Goal: Task Accomplishment & Management: Manage account settings

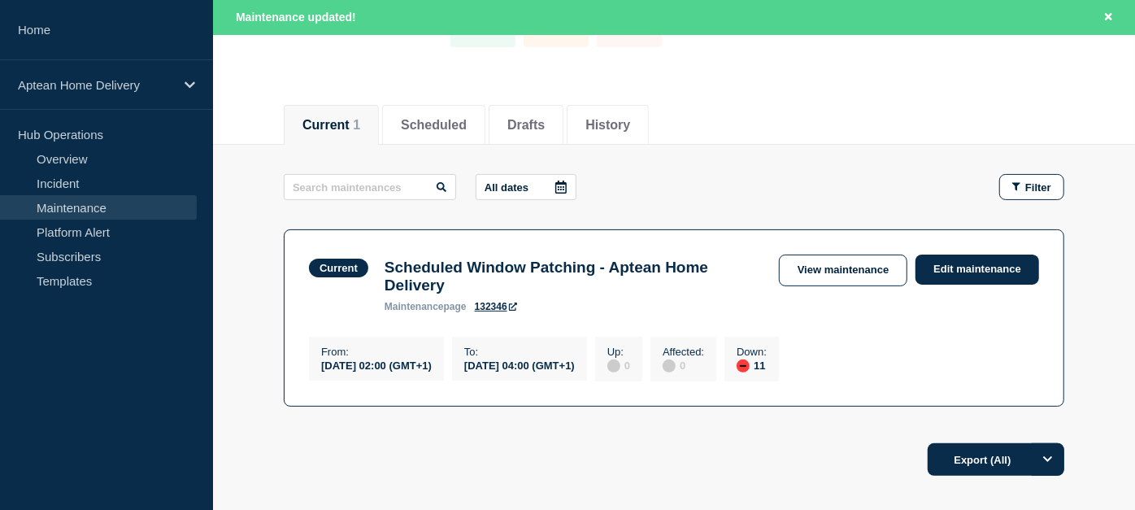
scroll to position [119, 0]
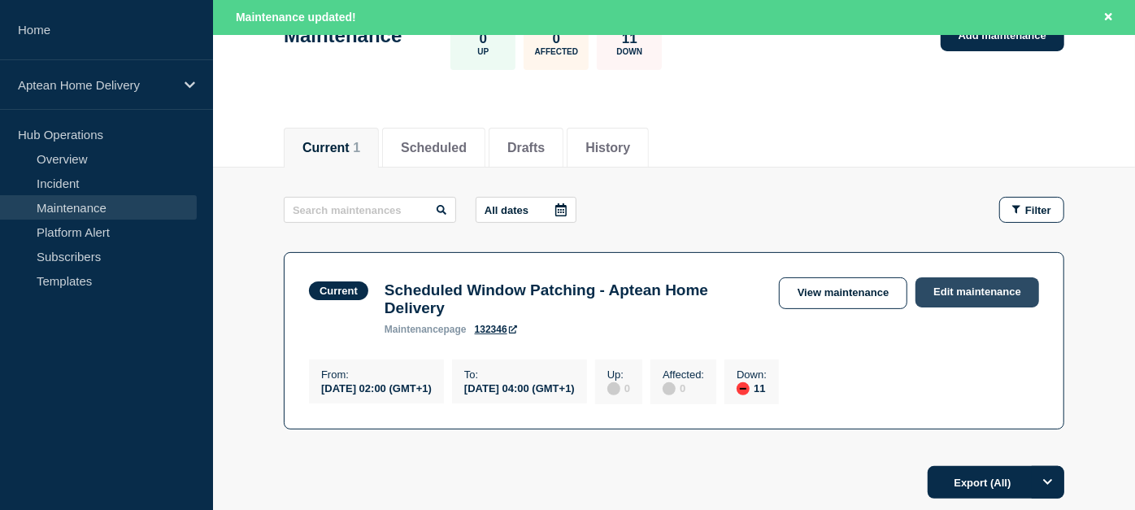
click at [952, 291] on link "Edit maintenance" at bounding box center [977, 292] width 124 height 30
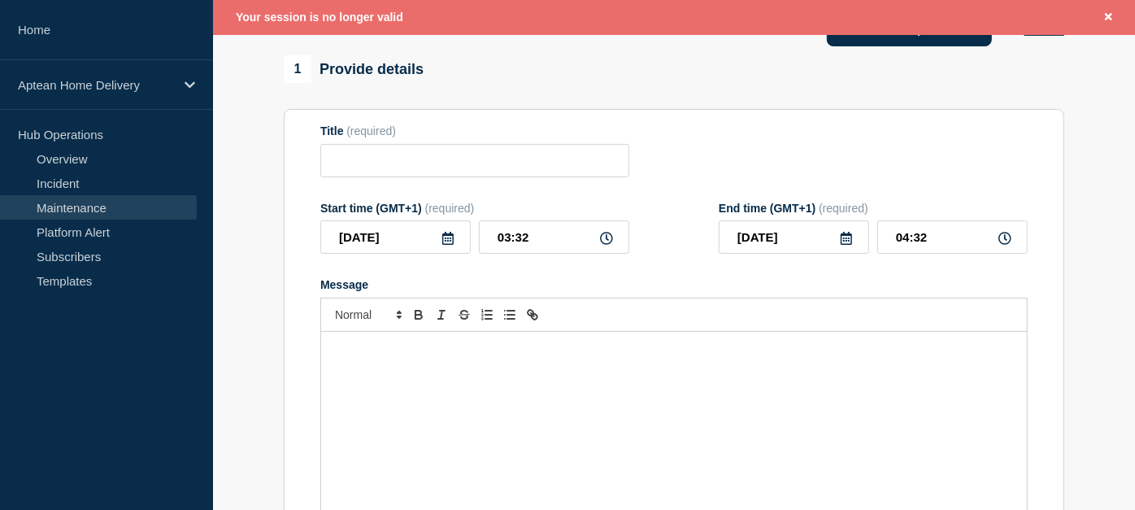
click at [917, 46] on button "Use template" at bounding box center [909, 30] width 165 height 33
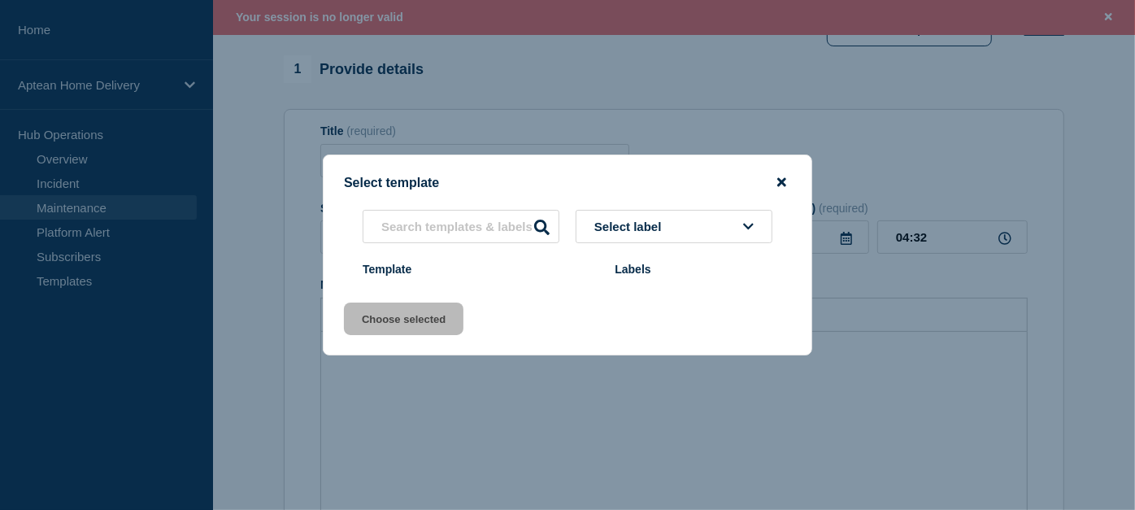
click at [780, 180] on icon "close button" at bounding box center [781, 182] width 9 height 9
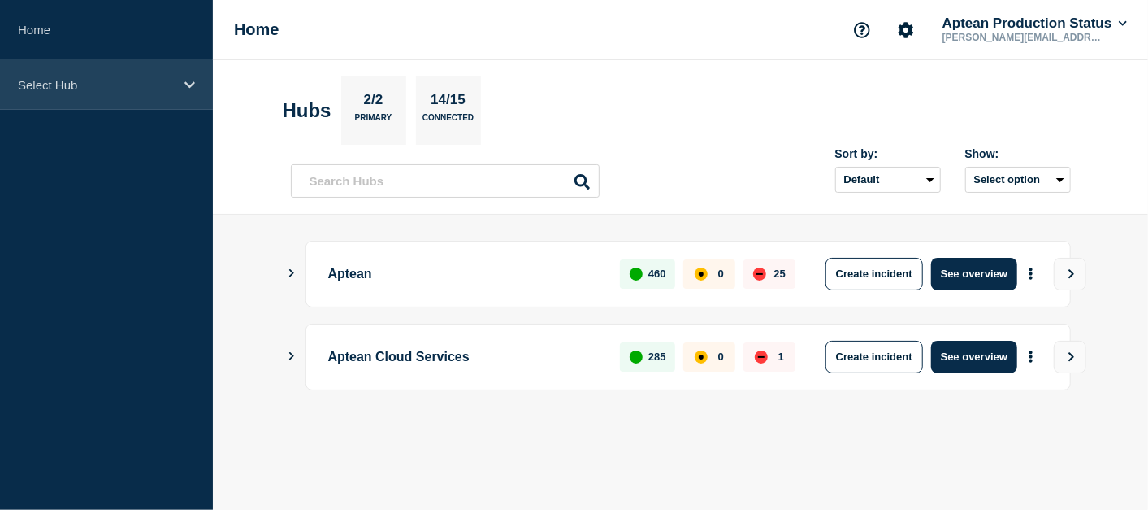
click at [125, 87] on p "Select Hub" at bounding box center [96, 85] width 156 height 14
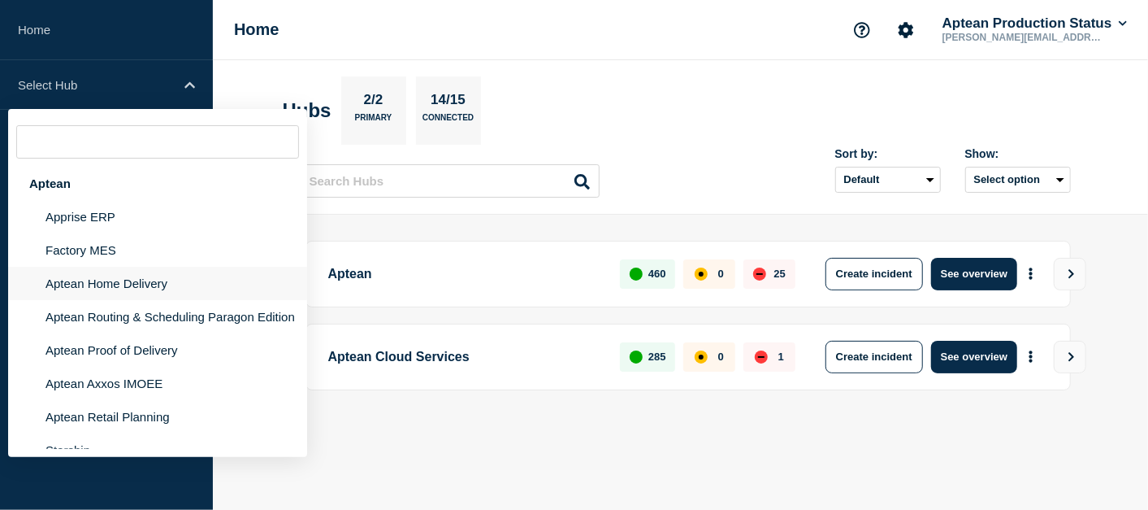
click at [123, 289] on li "Aptean Home Delivery" at bounding box center [157, 283] width 299 height 33
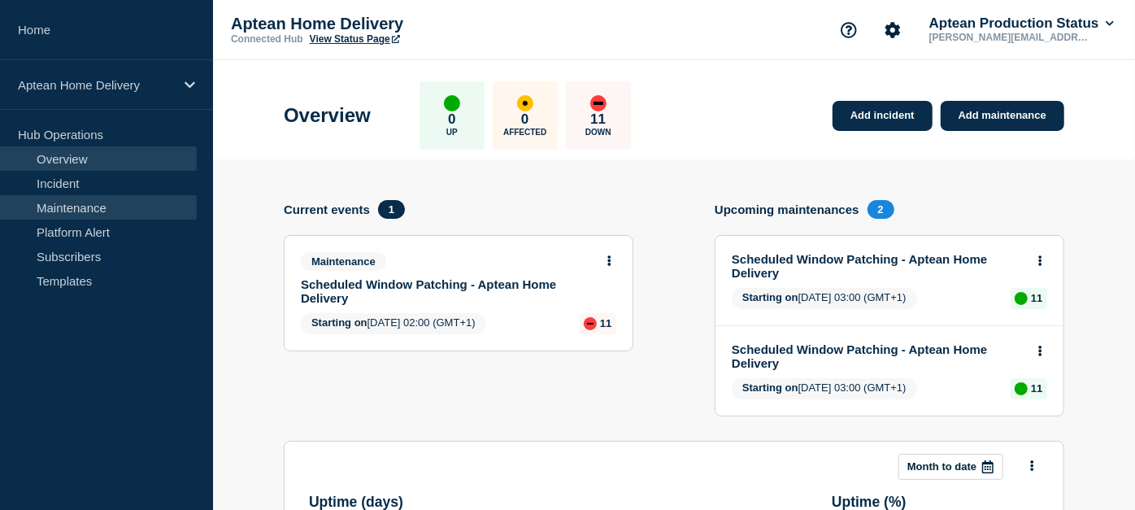
click at [95, 208] on link "Maintenance" at bounding box center [98, 207] width 197 height 24
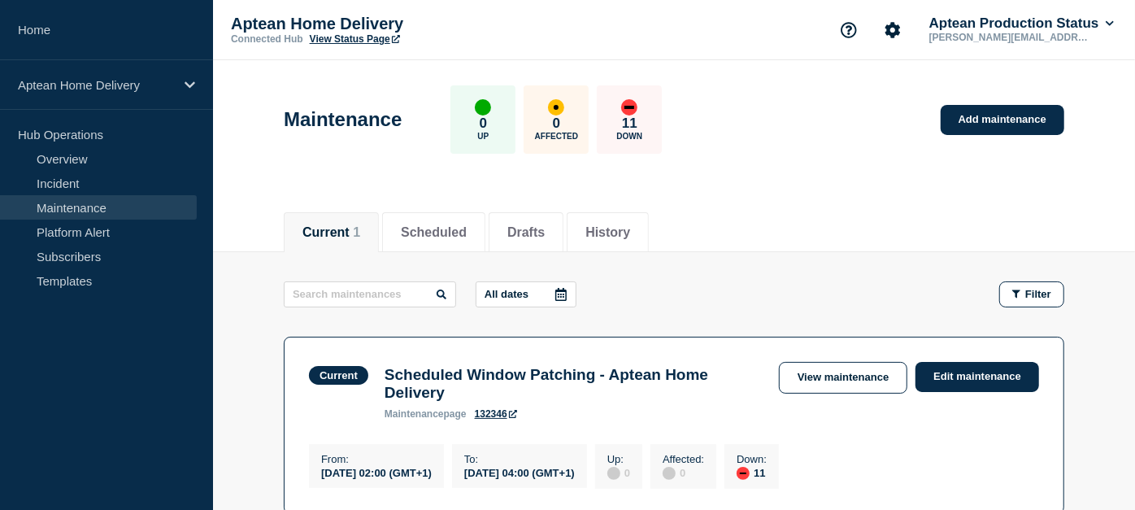
scroll to position [39, 0]
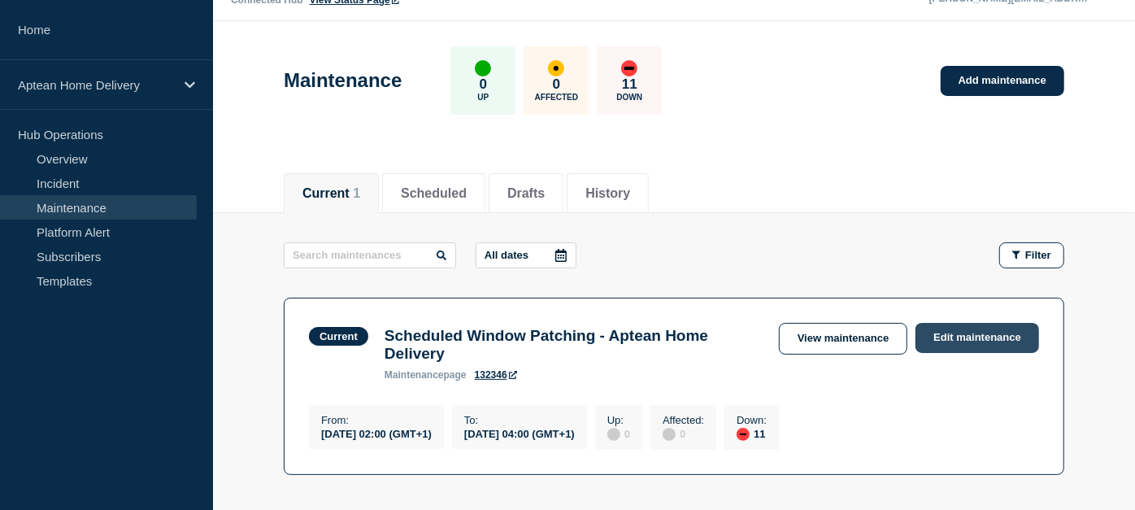
click at [932, 332] on link "Edit maintenance" at bounding box center [977, 338] width 124 height 30
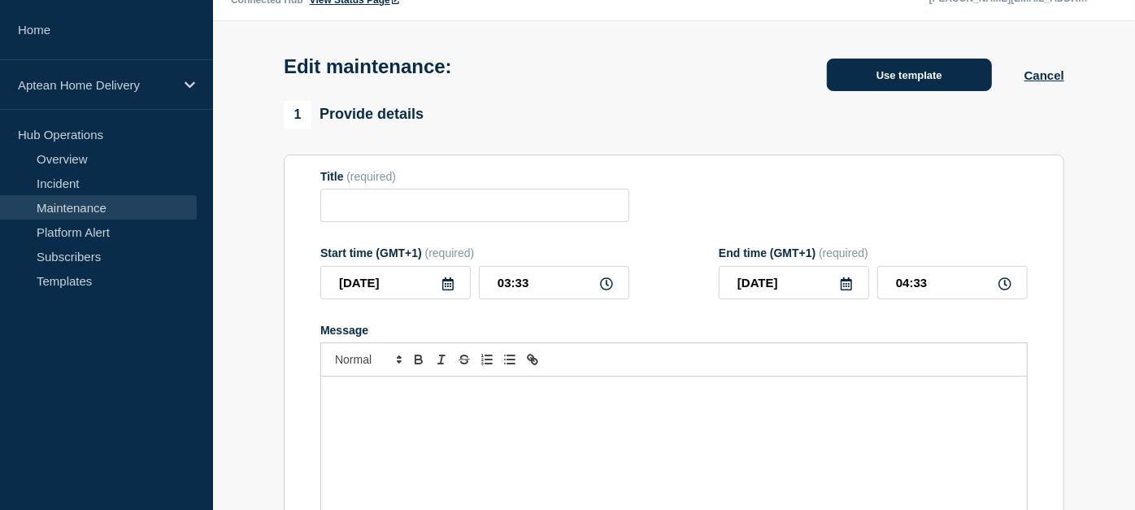
type input "Scheduled Window Patching - Aptean Home Delivery"
type input "02:00"
type input "04:00"
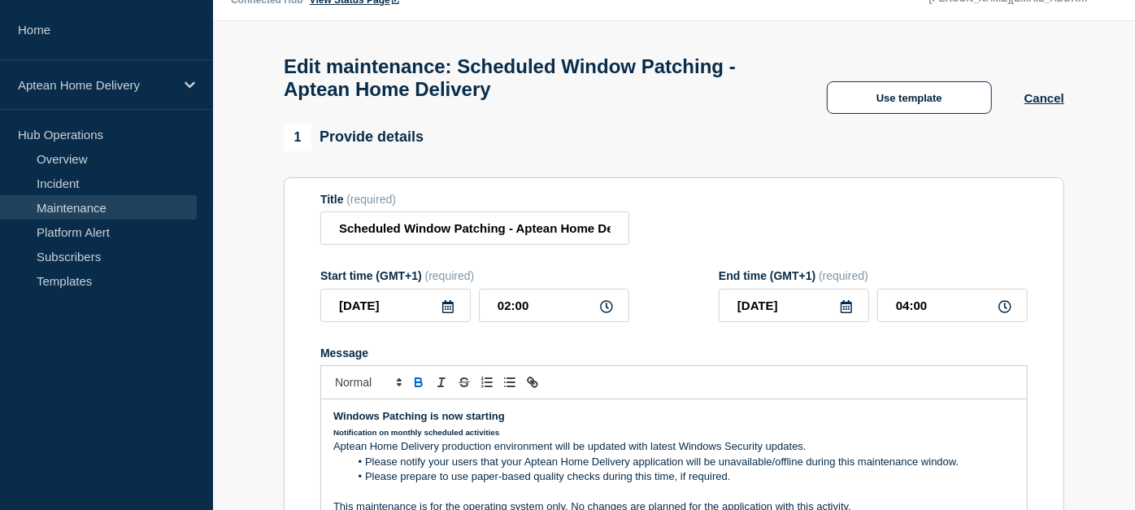
click at [915, 89] on div "Edit maintenance: Scheduled Window Patching - Aptean Home Delivery Use template…" at bounding box center [674, 72] width 817 height 102
click at [918, 98] on button "Use template" at bounding box center [909, 97] width 165 height 33
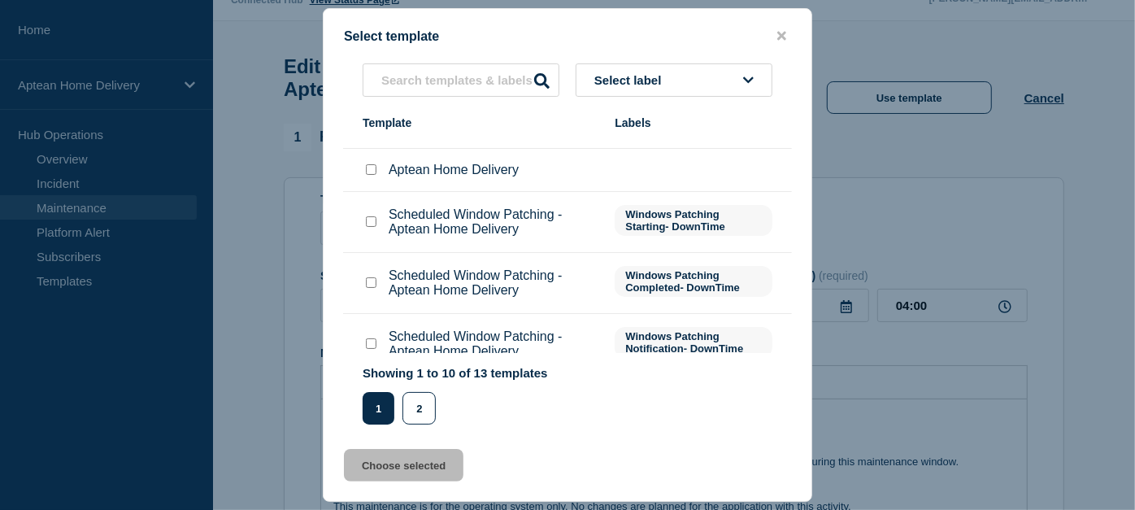
scroll to position [286, 0]
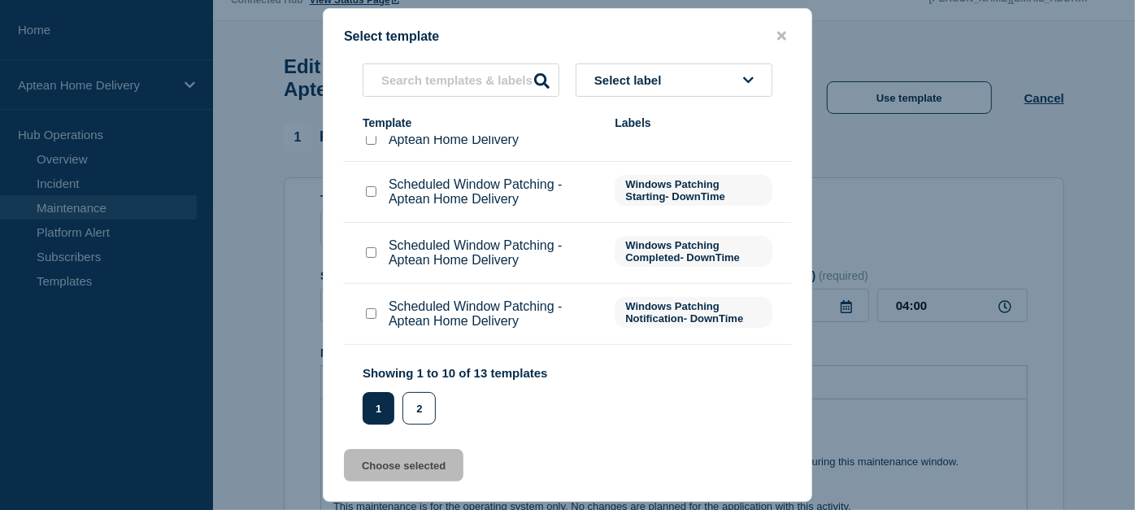
click at [370, 253] on input "Scheduled Window Patching - Aptean Home Delivery checkbox" at bounding box center [371, 252] width 11 height 11
checkbox input "true"
click at [408, 464] on button "Choose selected" at bounding box center [403, 465] width 119 height 33
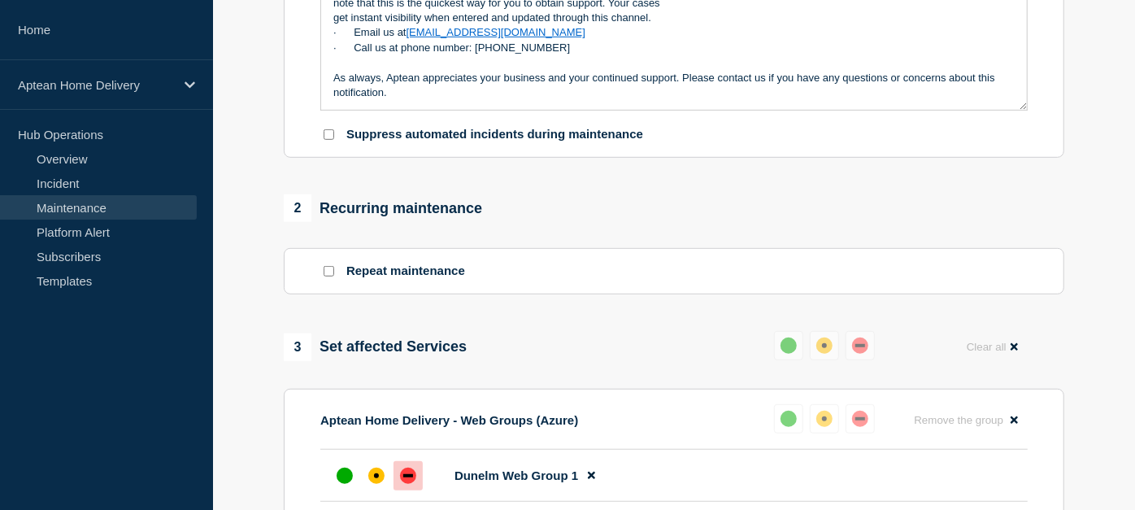
scroll to position [587, 0]
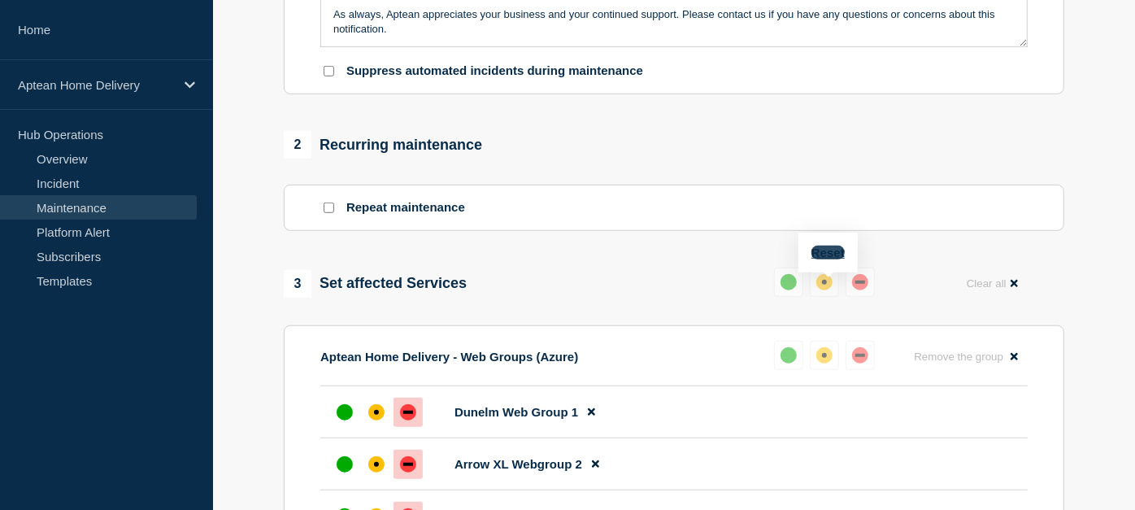
click at [829, 257] on button "Reset" at bounding box center [827, 252] width 33 height 14
click at [789, 297] on button at bounding box center [794, 281] width 29 height 29
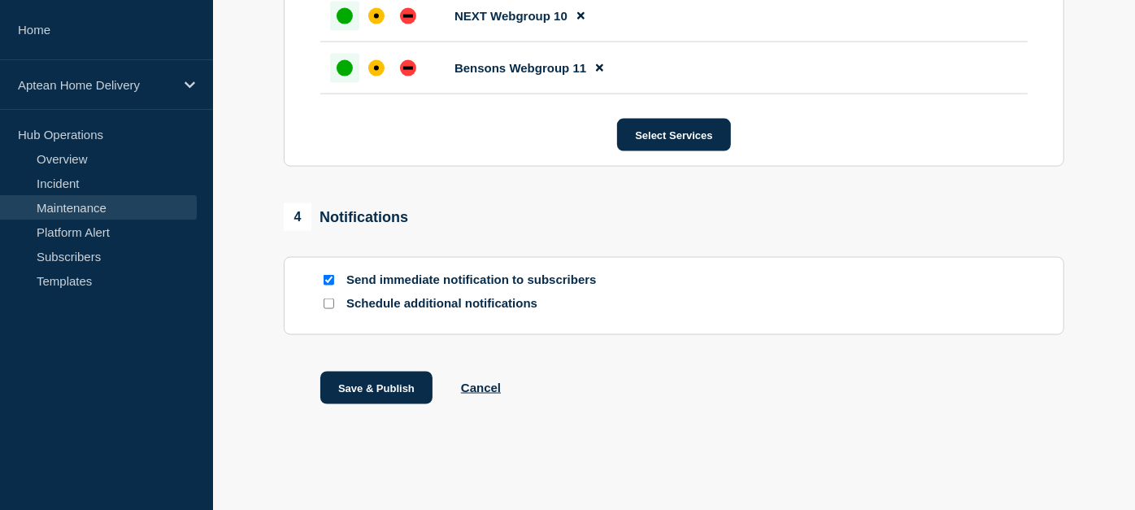
scroll to position [1462, 0]
click at [382, 375] on button "Save & Publish" at bounding box center [376, 387] width 112 height 33
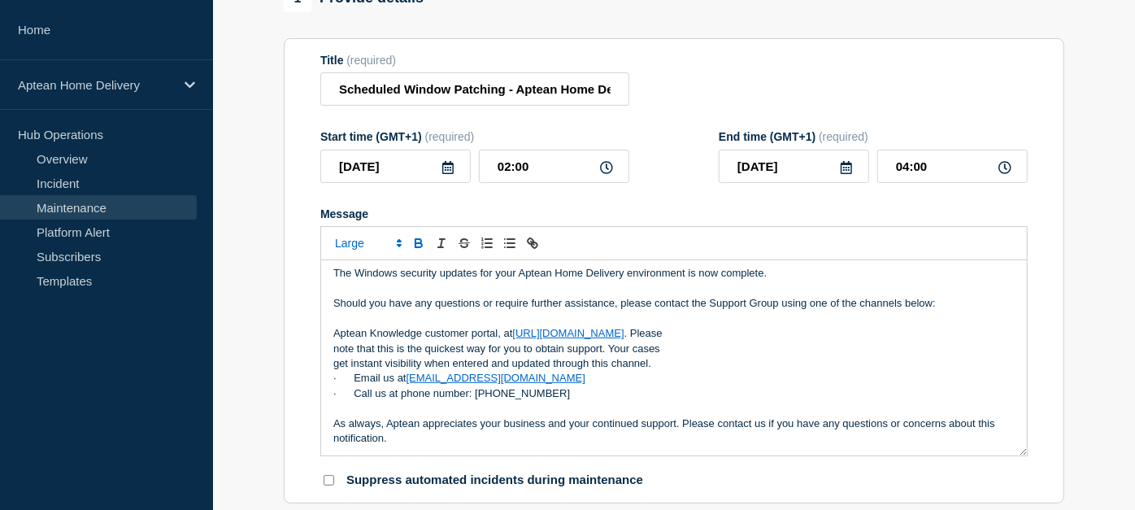
scroll to position [153, 0]
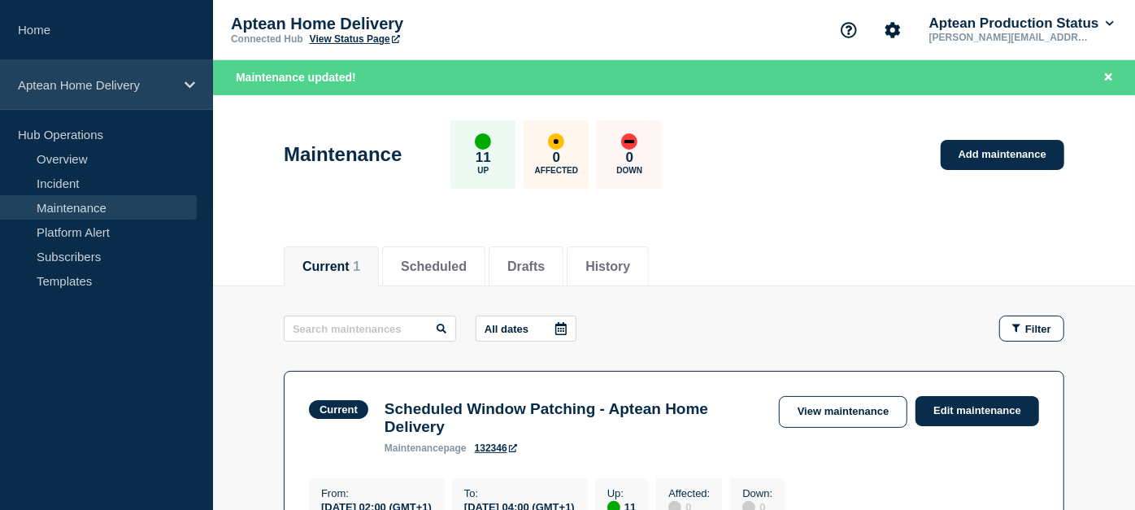
click at [179, 88] on div "Aptean Home Delivery" at bounding box center [106, 85] width 213 height 50
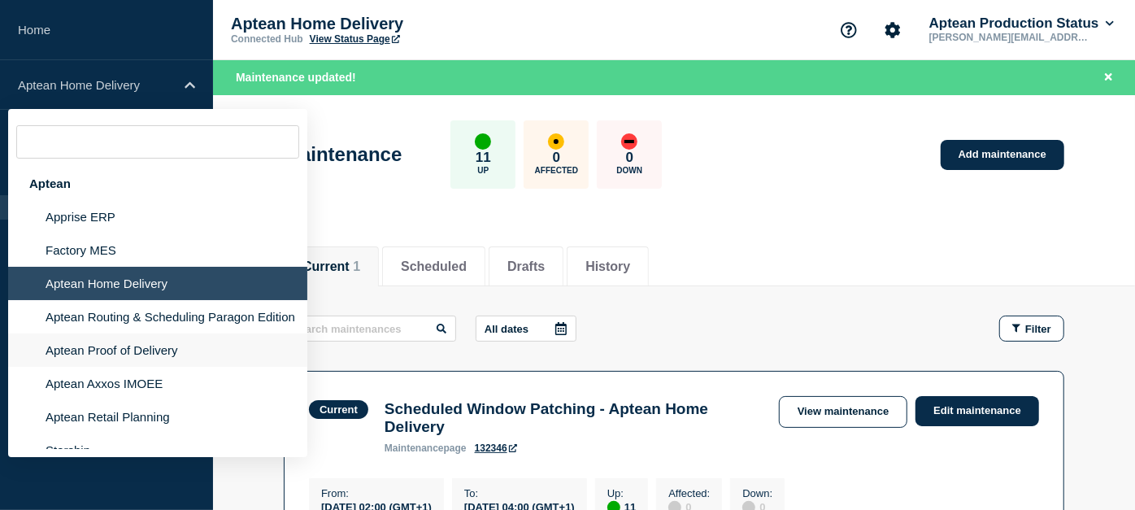
click at [129, 367] on li "Aptean Proof of Delivery" at bounding box center [157, 349] width 299 height 33
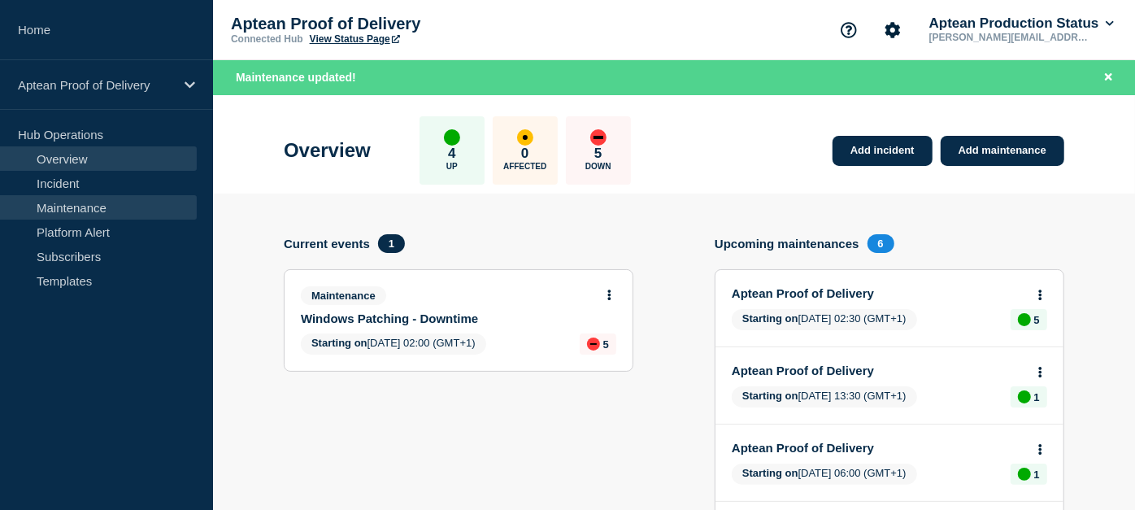
click at [163, 202] on link "Maintenance" at bounding box center [98, 207] width 197 height 24
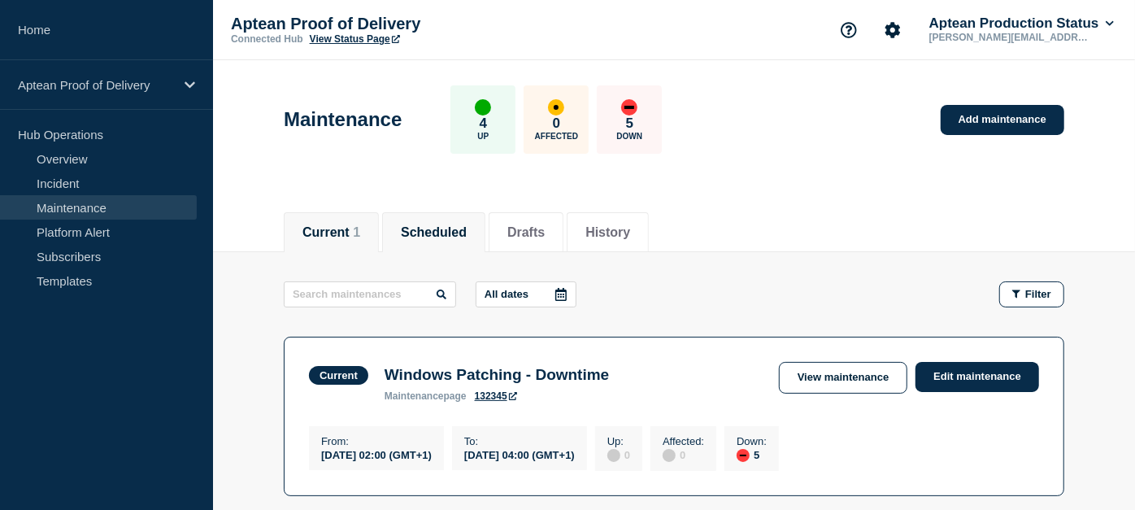
click at [466, 232] on button "Scheduled" at bounding box center [434, 232] width 66 height 15
click at [373, 222] on li "Current 1" at bounding box center [331, 232] width 95 height 40
click at [944, 368] on link "Edit maintenance" at bounding box center [977, 377] width 124 height 30
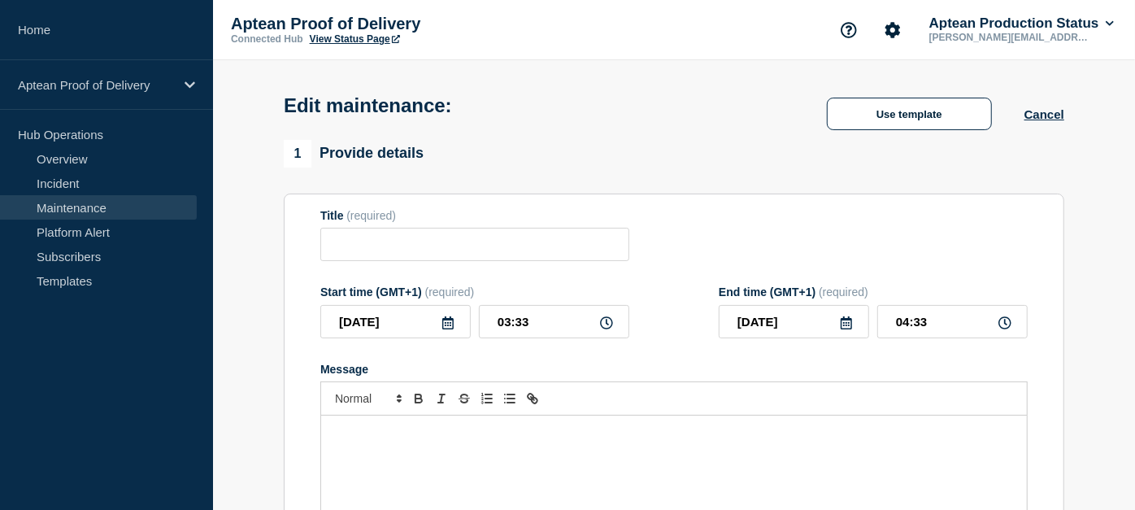
type input "Windows Patching - Downtime"
type input "02:00"
type input "04:00"
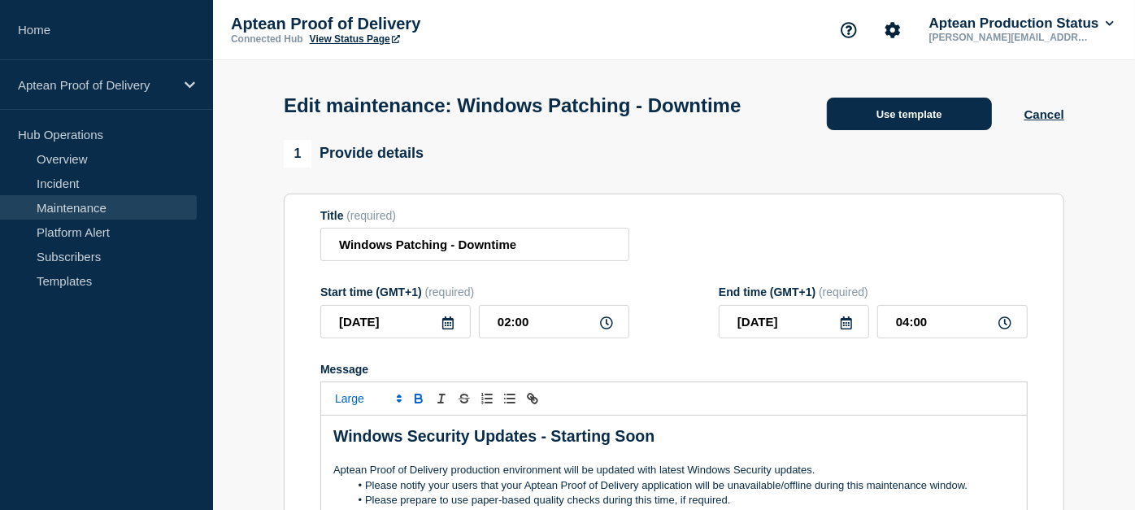
click at [908, 130] on button "Use template" at bounding box center [909, 114] width 165 height 33
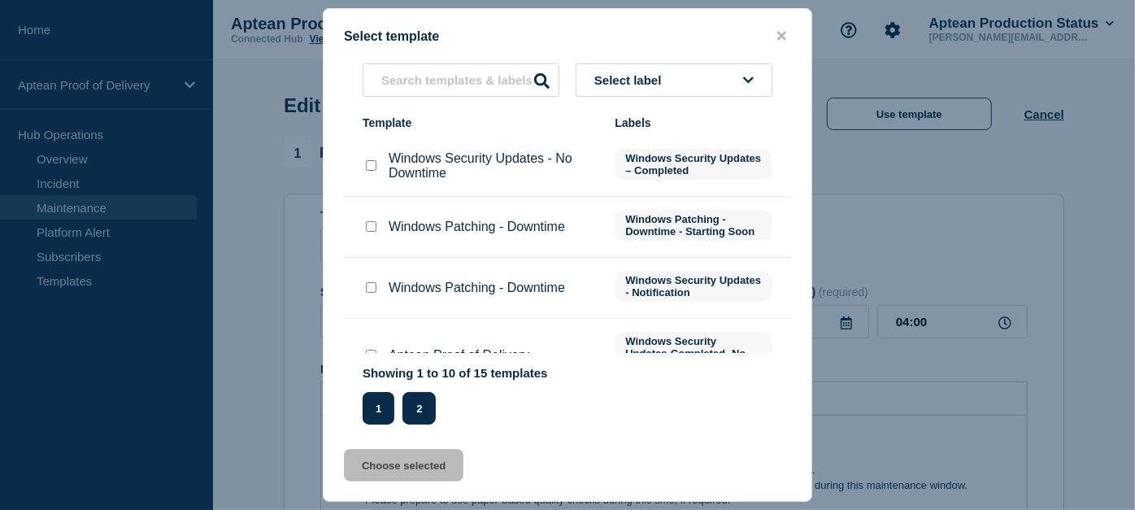
click at [419, 418] on button "2" at bounding box center [418, 408] width 33 height 33
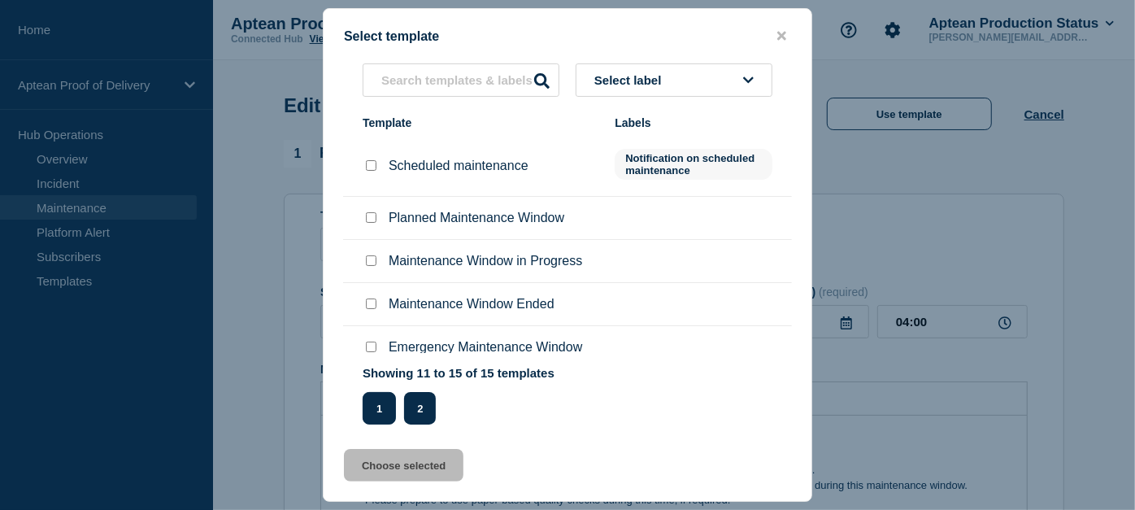
click at [377, 411] on button "1" at bounding box center [378, 408] width 33 height 33
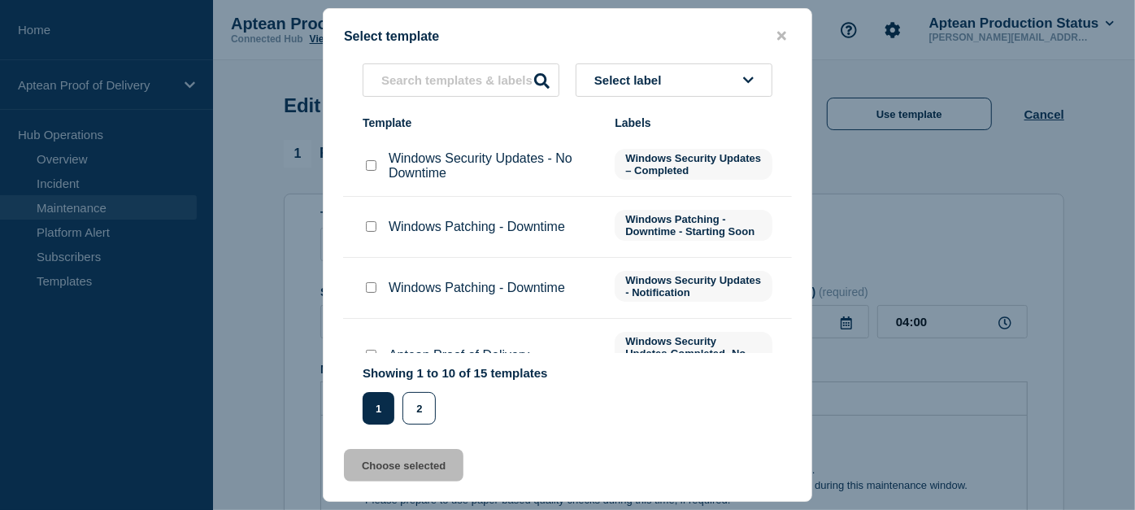
click at [374, 168] on input "Windows Security Updates - No Downtime checkbox" at bounding box center [371, 165] width 11 height 11
checkbox input "true"
click at [412, 471] on button "Choose selected" at bounding box center [403, 465] width 119 height 33
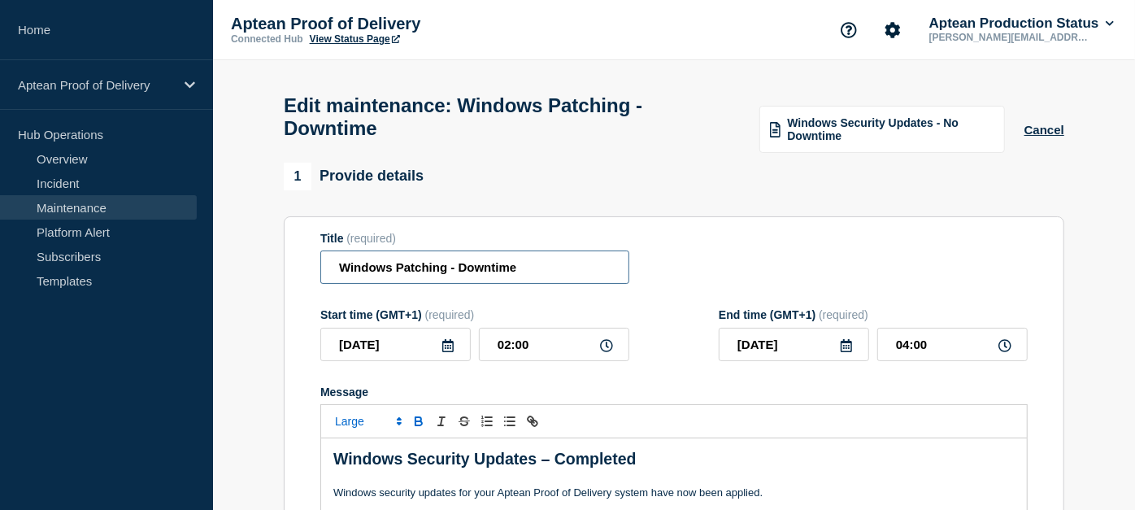
click at [506, 284] on input "Windows Patching - Downtime" at bounding box center [474, 266] width 309 height 33
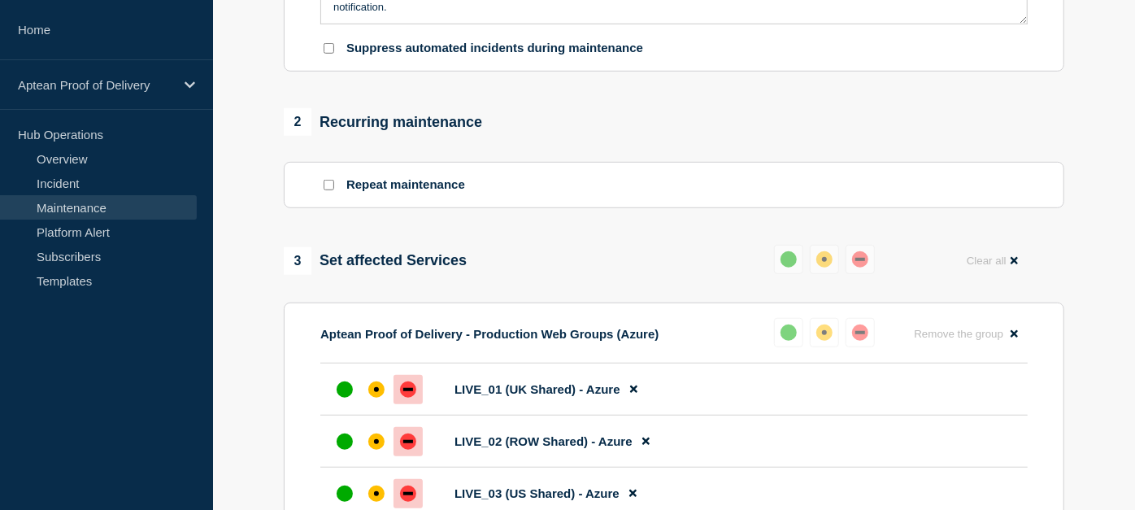
scroll to position [615, 0]
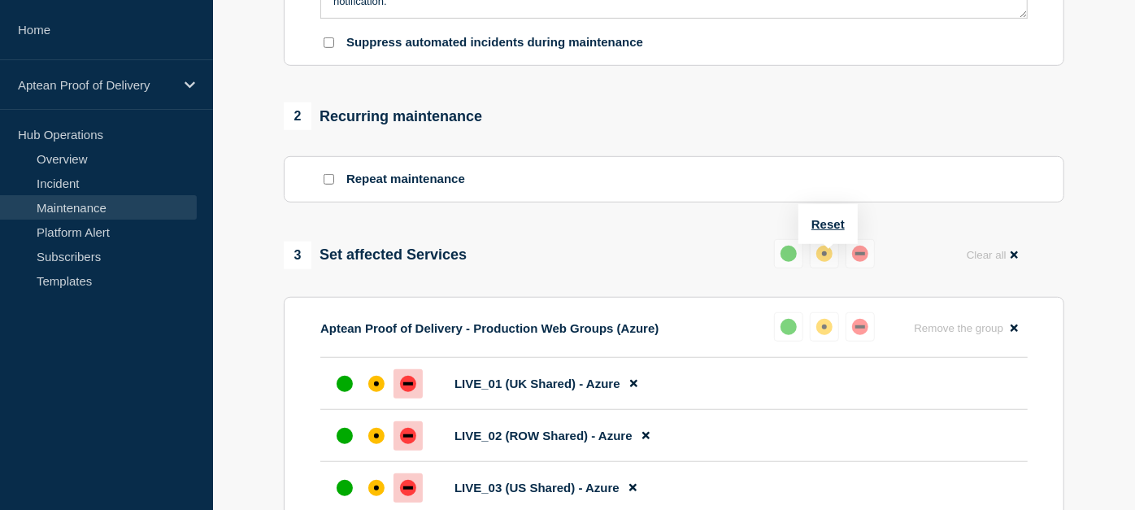
click at [822, 230] on div "Reset" at bounding box center [827, 224] width 59 height 40
click at [819, 229] on button "Reset" at bounding box center [827, 224] width 33 height 14
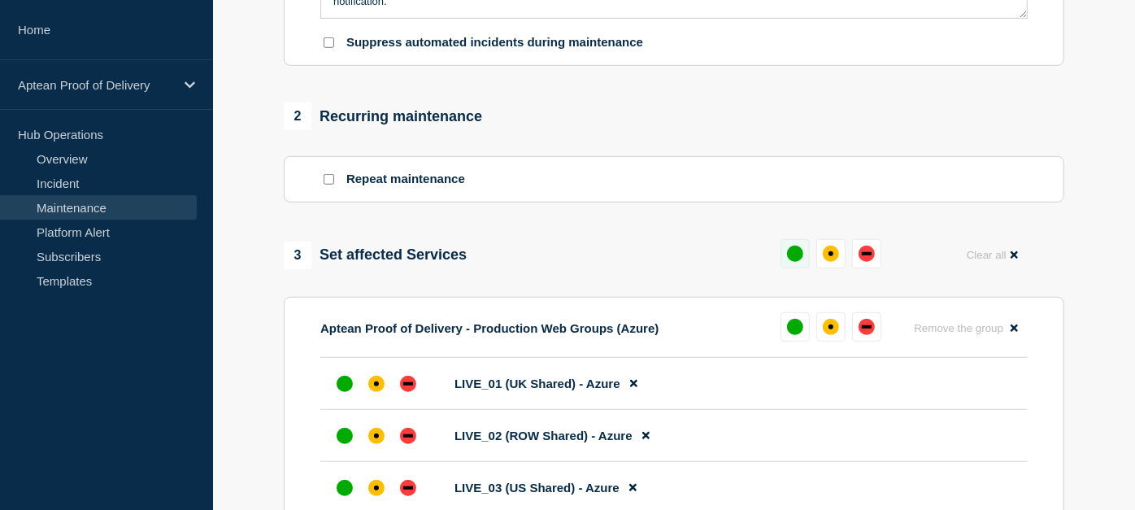
click at [796, 262] on div "up" at bounding box center [795, 253] width 16 height 16
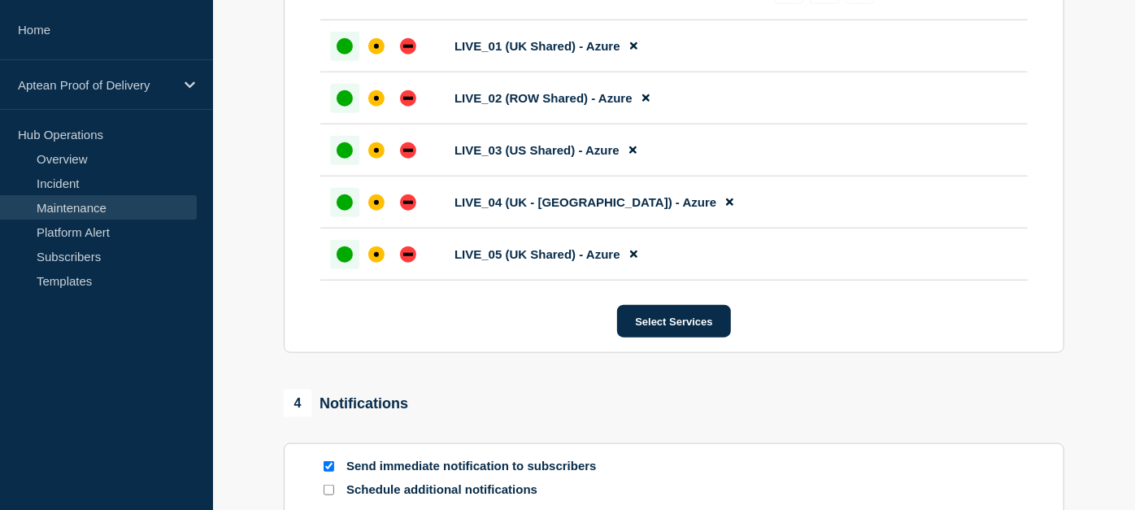
scroll to position [1148, 0]
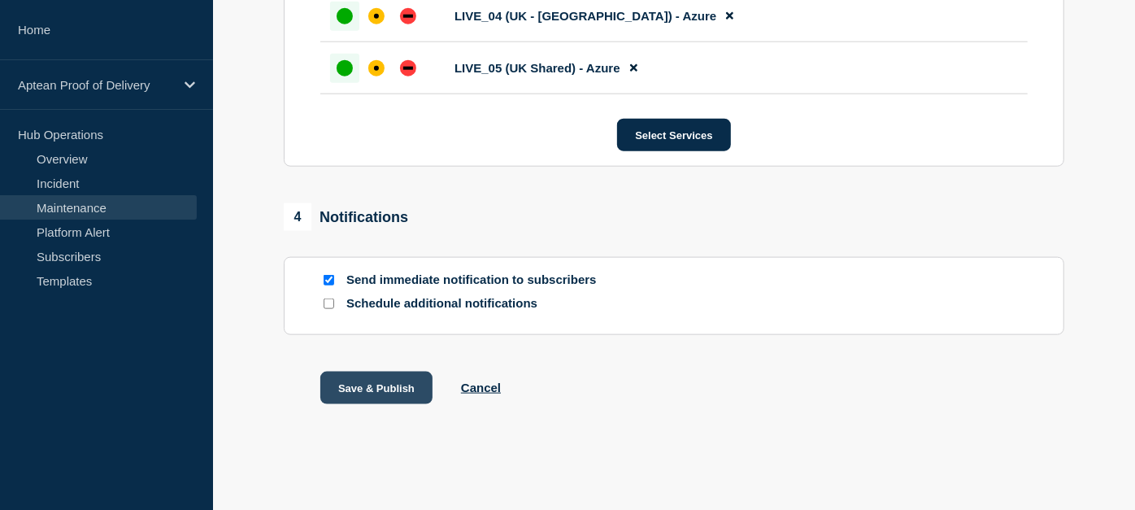
click at [364, 372] on button "Save & Publish" at bounding box center [376, 387] width 112 height 33
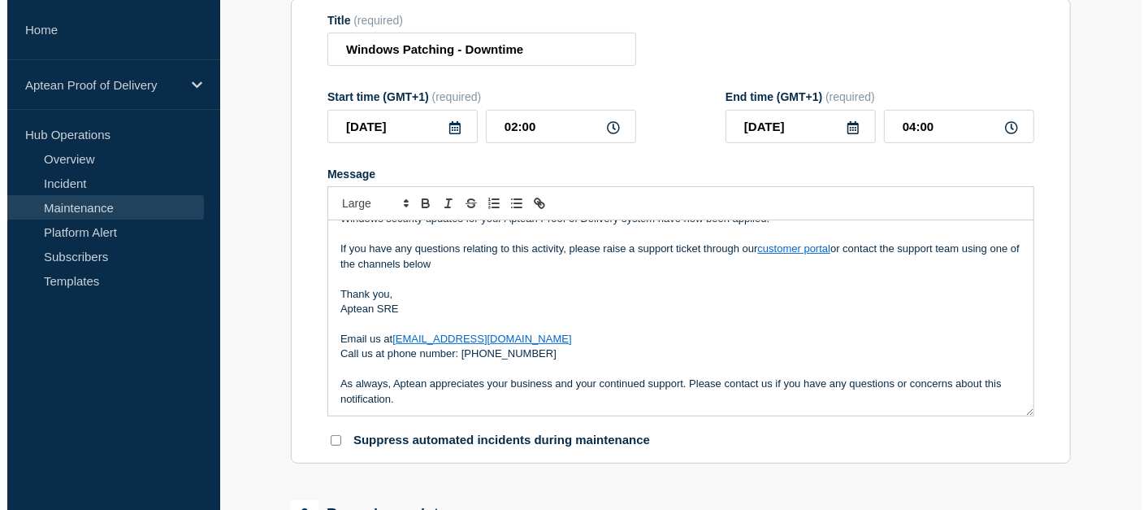
scroll to position [0, 0]
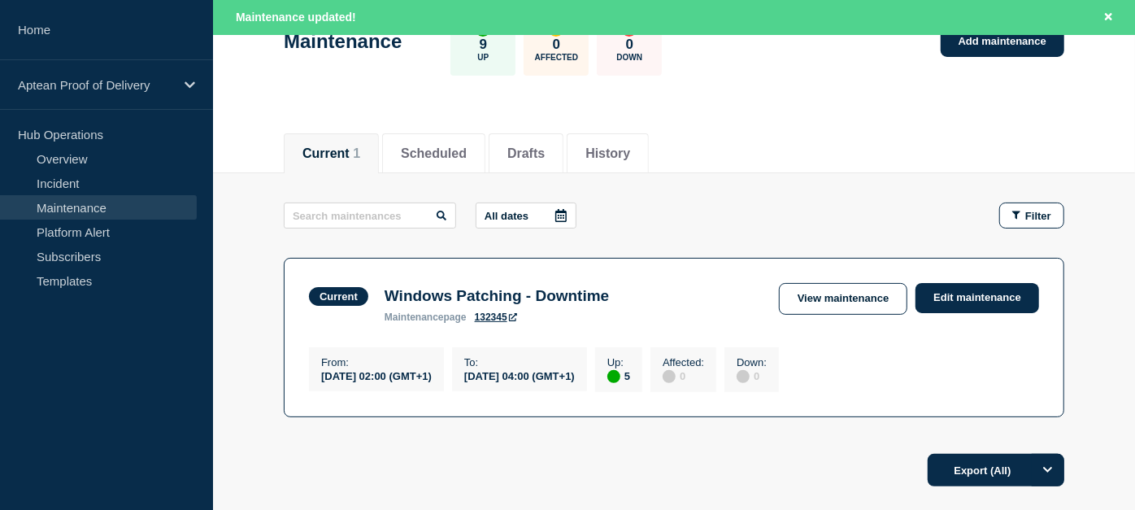
scroll to position [115, 0]
